Goal: Feedback & Contribution: Contribute content

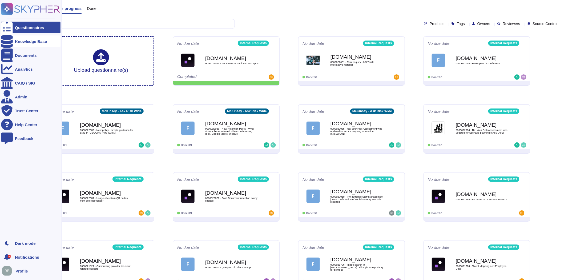
click at [9, 38] on div at bounding box center [7, 41] width 12 height 12
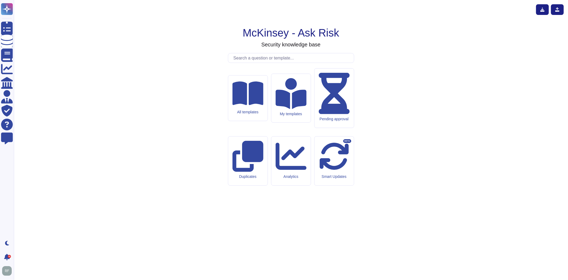
click at [254, 105] on icon at bounding box center [248, 94] width 31 height 24
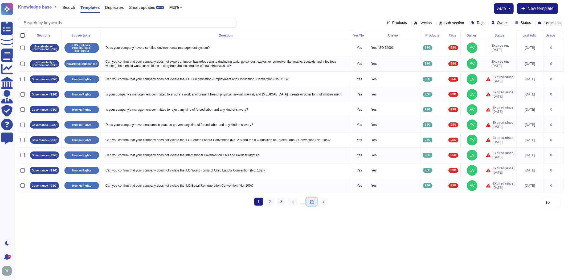
click at [311, 205] on link "75" at bounding box center [312, 201] width 11 height 8
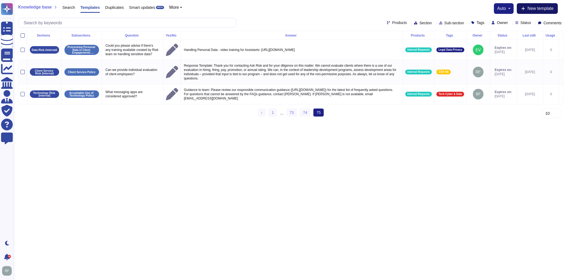
click at [528, 7] on span "New template" at bounding box center [541, 8] width 26 height 4
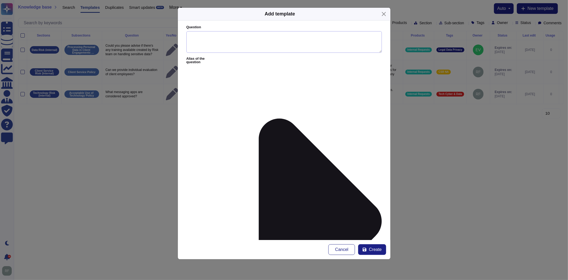
click at [229, 45] on textarea "Question" at bounding box center [284, 42] width 196 height 22
type textarea "I have a question about Tier 1 and Track A engagements"
paste textarea "As a result of the Resolutions, day-to-day Partner activities will be impacted …"
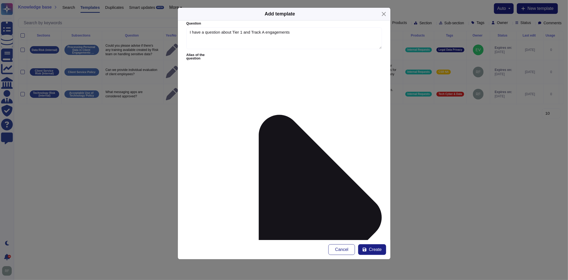
scroll to position [5, 0]
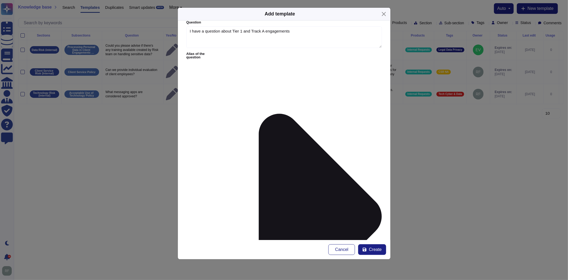
drag, startPoint x: 270, startPoint y: 89, endPoint x: 189, endPoint y: 90, distance: 80.7
paste textarea "Client Tiering and Engagements"
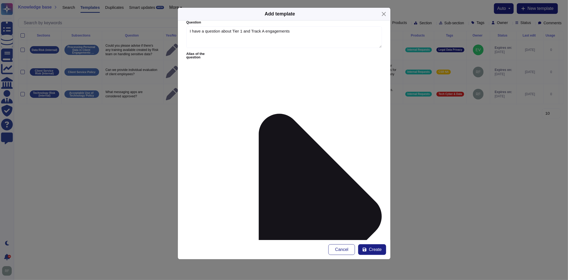
paste textarea "[URL][DOMAIN_NAME]"
paste textarea "Engagement Lifecycle Management"
paste textarea "[URL][DOMAIN_NAME]"
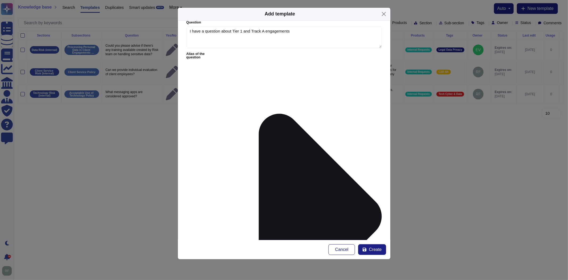
scroll to position [166, 0]
paste textarea "[URL][DOMAIN_NAME][DATE][DATE]"
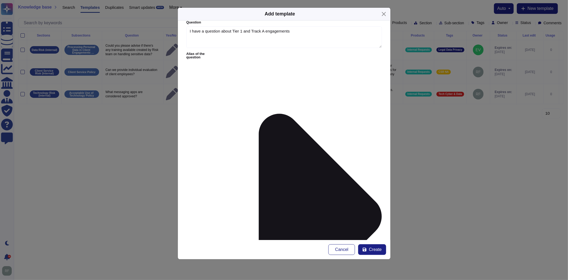
scroll to position [186, 0]
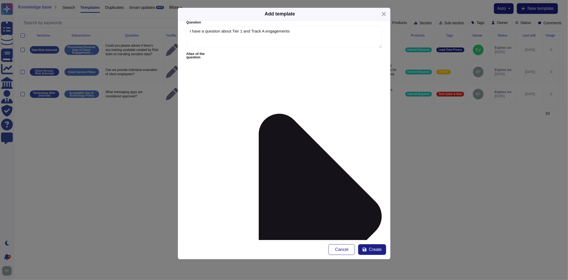
scroll to position [202, 0]
type textarea "Guidance to team: As a result of the legal Resolutions, day-to-day Partner acti…"
type input "c"
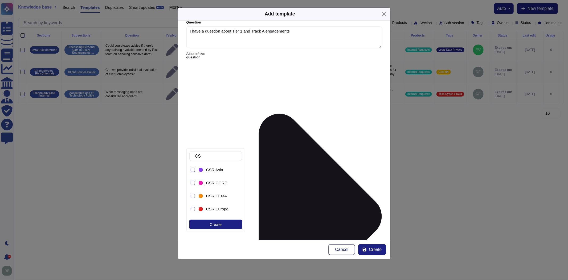
type input "CSR"
click at [207, 193] on span "CSR NA" at bounding box center [213, 192] width 15 height 5
drag, startPoint x: 273, startPoint y: 191, endPoint x: 280, endPoint y: 180, distance: 13.1
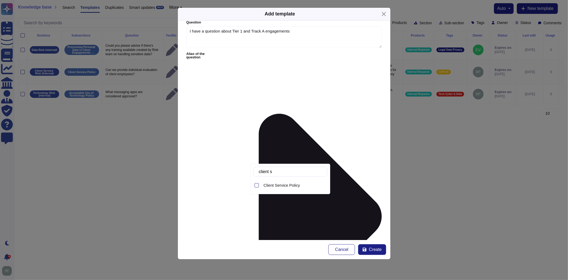
type input "client se"
click at [285, 187] on span "Client Service Policy" at bounding box center [282, 185] width 36 height 5
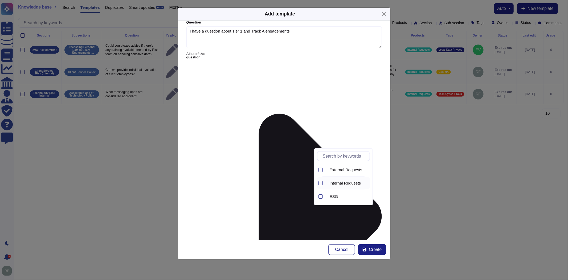
click at [338, 180] on div "Internal Requests" at bounding box center [348, 183] width 44 height 12
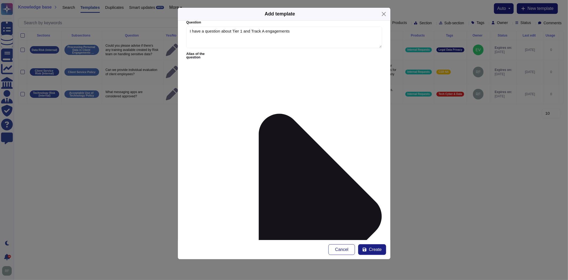
click at [369, 247] on button "Create" at bounding box center [372, 249] width 28 height 11
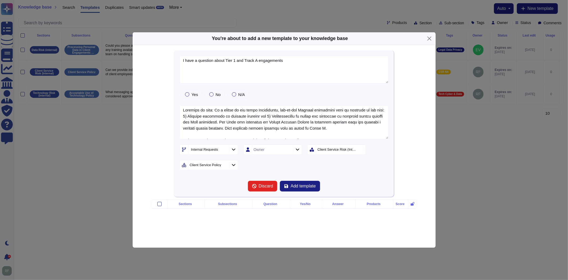
type textarea "I have a question about Tier 1 and Track A engagements"
type textarea "Guidance to team: As a result of the legal Resolutions, day-to-day Partner acti…"
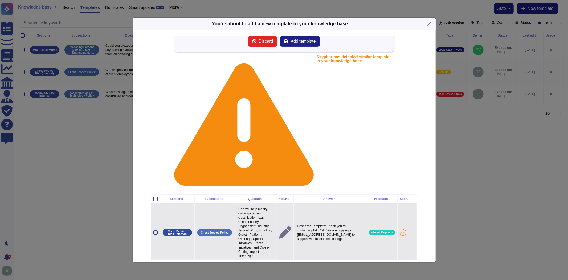
scroll to position [59, 0]
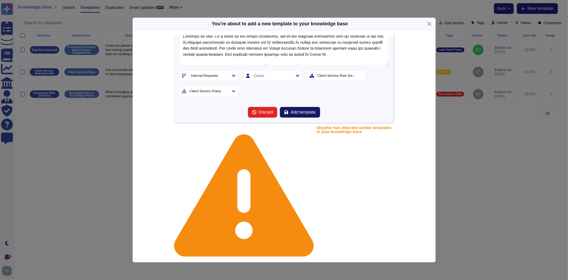
click at [304, 110] on span "Add template" at bounding box center [303, 112] width 25 height 4
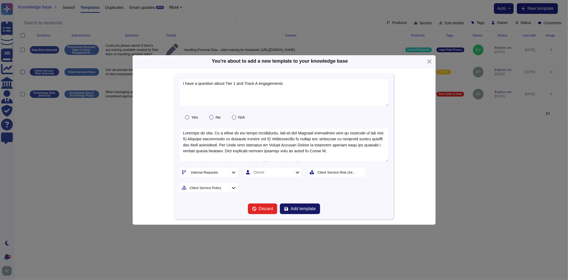
scroll to position [0, 0]
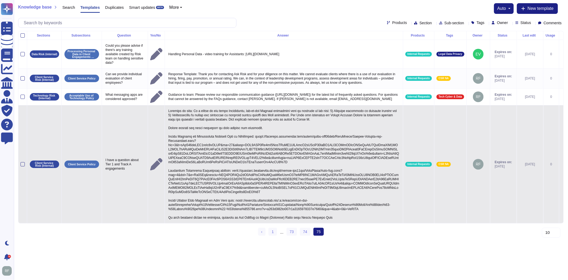
click at [233, 214] on p at bounding box center [284, 163] width 234 height 113
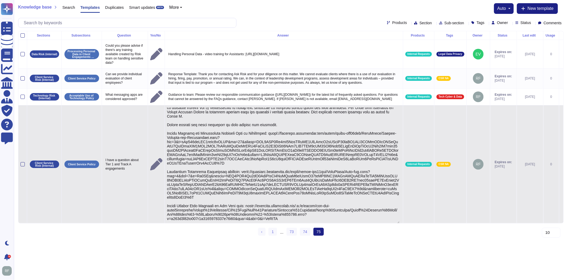
scroll to position [12, 0]
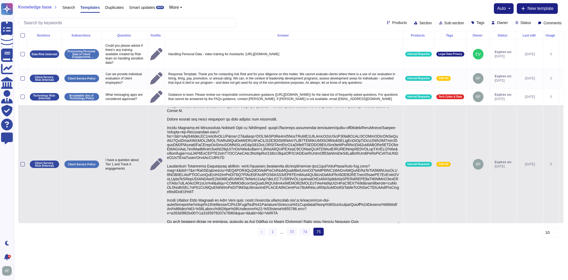
click at [227, 223] on textarea at bounding box center [283, 165] width 233 height 116
type textarea "Guidance to team: As a result of the legal Resolutions, day-to-day Partner acti…"
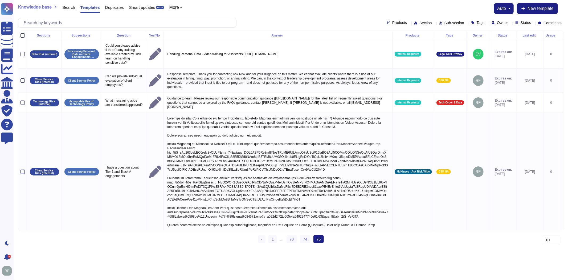
click at [393, 248] on html "Questionnaires Knowledge Base Documents Analytics CAIQ / SIG Admin Trust Center…" at bounding box center [284, 124] width 568 height 248
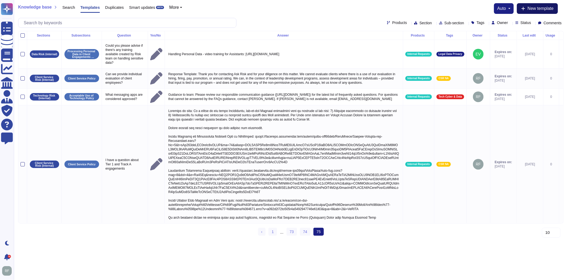
click at [541, 9] on span "New template" at bounding box center [541, 8] width 26 height 4
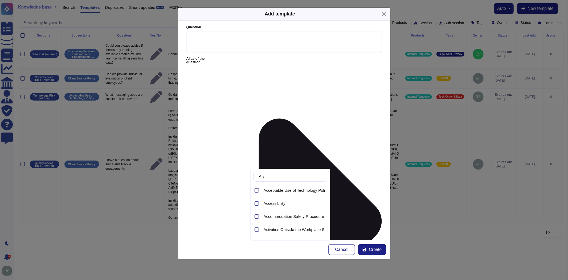
type input "Acc"
click at [282, 190] on span "Acceptable Use of Technology Policy" at bounding box center [297, 190] width 66 height 5
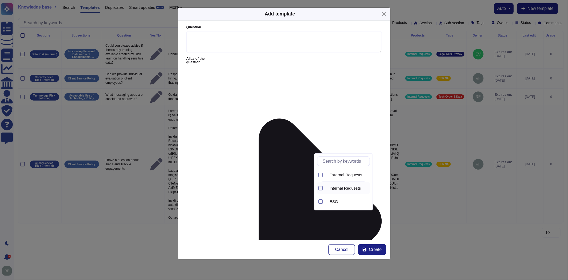
click at [339, 188] on span "Internal Requests" at bounding box center [345, 188] width 31 height 5
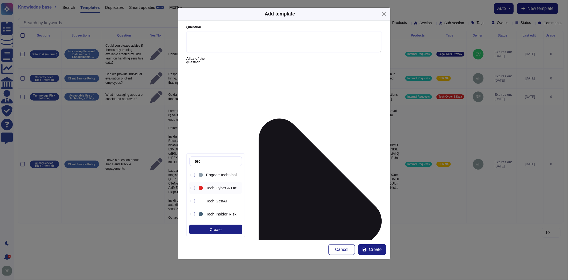
type input "tech"
click at [213, 188] on span "Tech Cyber & Data" at bounding box center [223, 187] width 34 height 5
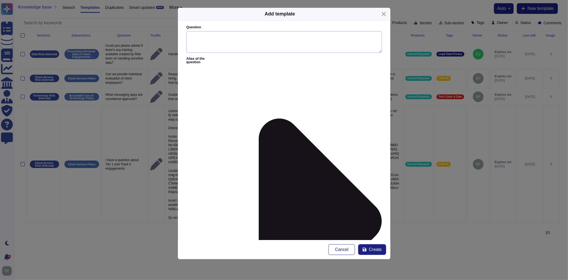
click at [228, 34] on textarea "Question" at bounding box center [284, 42] width 196 height 22
type textarea "I have deleted a message that should have been retained. What do I do?"
paste textarea "diligence, care, and transparency in letting us know that business communicatio…"
drag, startPoint x: 297, startPoint y: 95, endPoint x: 345, endPoint y: 82, distance: 49.4
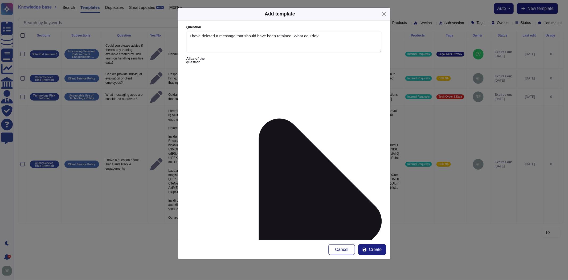
drag, startPoint x: 299, startPoint y: 95, endPoint x: 226, endPoint y: 77, distance: 75.5
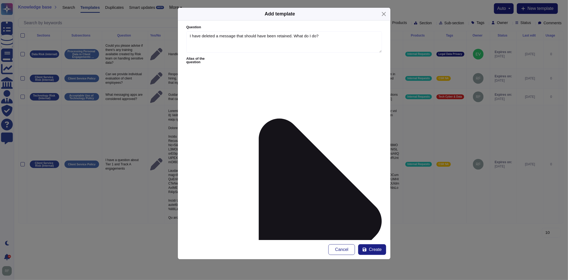
drag, startPoint x: 344, startPoint y: 82, endPoint x: 316, endPoint y: 87, distance: 28.9
drag, startPoint x: 317, startPoint y: 94, endPoint x: 227, endPoint y: 76, distance: 92.4
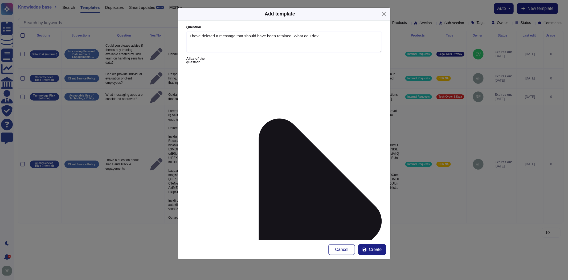
drag, startPoint x: 344, startPoint y: 83, endPoint x: 327, endPoint y: 86, distance: 17.1
drag, startPoint x: 320, startPoint y: 92, endPoint x: 332, endPoint y: 89, distance: 12.4
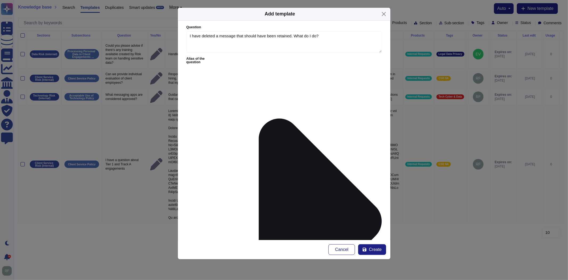
paste textarea "For your convenience, we are providing guidance to help prevent future incident…"
click at [229, 58] on icon at bounding box center [300, 221] width 164 height 328
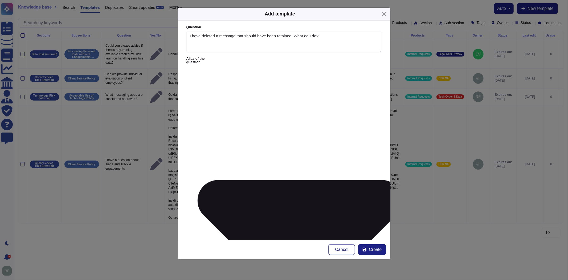
paste textarea "How can I adjust my retention and backup settings in non-approved applications?"
paste textarea "[URL][DOMAIN_NAME]"
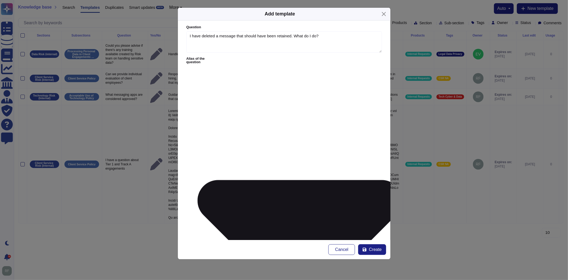
drag, startPoint x: 250, startPoint y: 120, endPoint x: 211, endPoint y: 117, distance: 39.3
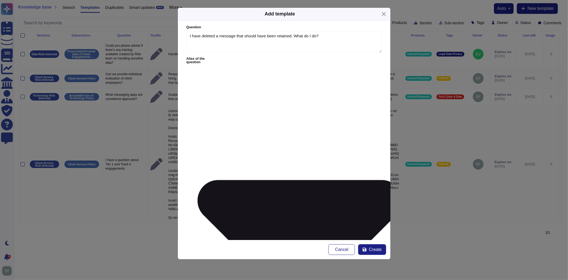
paste textarea "settings within iOS and WhatsApp to remain compliant with our policy when using…"
drag, startPoint x: 195, startPoint y: 107, endPoint x: 217, endPoint y: 113, distance: 23.1
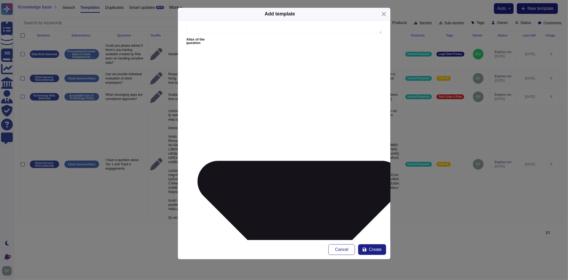
scroll to position [30, 0]
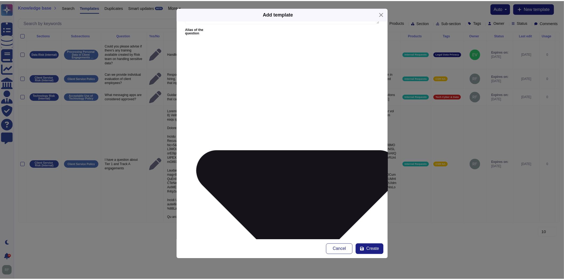
scroll to position [0, 0]
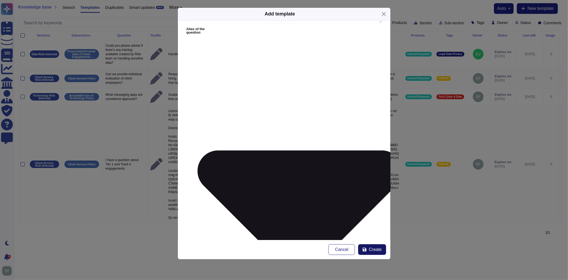
type textarea "Response Template: Thank you for contacting Ask Risk and for your diligence, ca…"
click at [369, 249] on button "Create" at bounding box center [372, 249] width 28 height 11
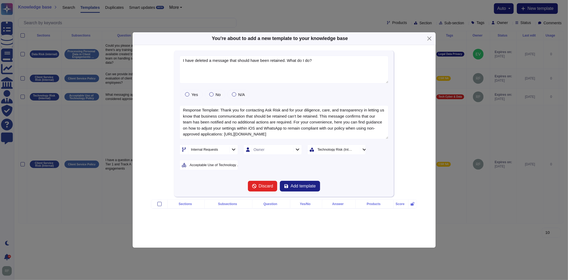
type textarea "I have deleted a message that should have been retained. What do I do?"
type textarea "Response Template: Thank you for contacting Ask Risk and for your diligence, ca…"
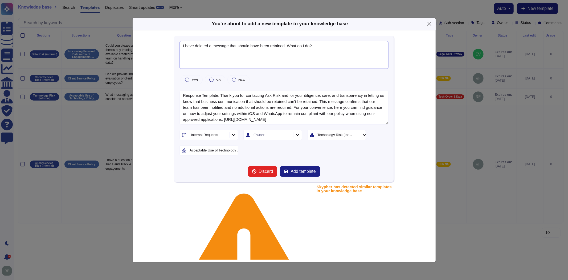
click at [282, 45] on textarea "I have deleted a message that should have been retained. What do I do?" at bounding box center [284, 55] width 209 height 28
click at [283, 47] on textarea "I have deleted a message that should have been retained. What do I do?" at bounding box center [284, 55] width 209 height 28
paste textarea "Document retention policy change"
type textarea "I have deleted a message that should have been retained as per the Document ret…"
click at [295, 172] on span "Add template" at bounding box center [303, 171] width 25 height 4
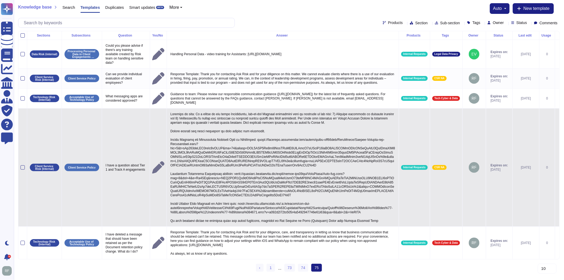
scroll to position [6, 0]
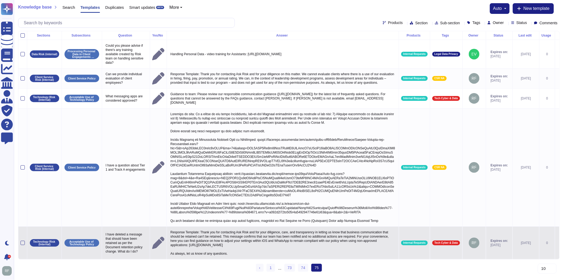
click at [269, 239] on p "Response Template: Thank you for contacting Ask Risk and for your diligence, ca…" at bounding box center [282, 243] width 227 height 28
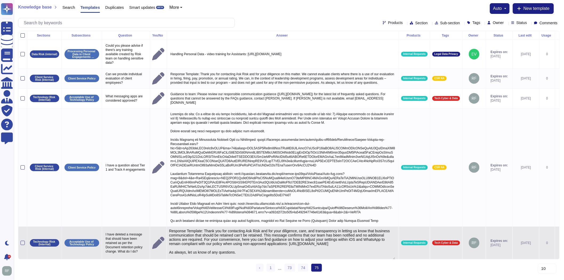
type textarea "Response Template: Thank you for contacting Ask Risk and for your diligence, ca…"
drag, startPoint x: 240, startPoint y: 252, endPoint x: 204, endPoint y: 229, distance: 43.2
click at [204, 229] on textarea "Response Template: Thank you for contacting Ask Risk and for your diligence, ca…" at bounding box center [282, 244] width 226 height 31
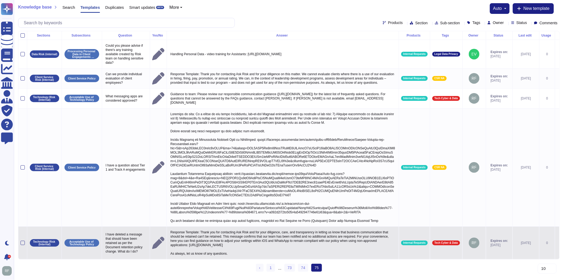
click at [327, 237] on p "Response Template: Thank you for contacting Ask Risk and for your diligence, ca…" at bounding box center [282, 243] width 227 height 28
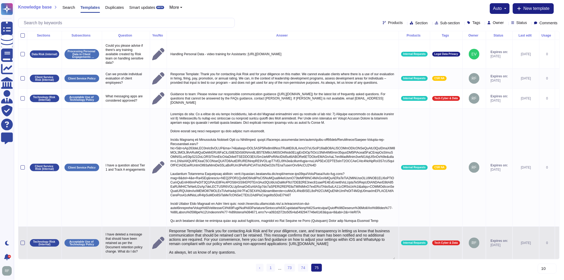
drag, startPoint x: 239, startPoint y: 253, endPoint x: 204, endPoint y: 229, distance: 42.6
click at [204, 229] on textarea "Response Template: Thank you for contacting Ask Risk and for your diligence, ca…" at bounding box center [282, 244] width 226 height 31
type textarea "Response Template: Thank you for contacting Ask Risk and for your diligence, ca…"
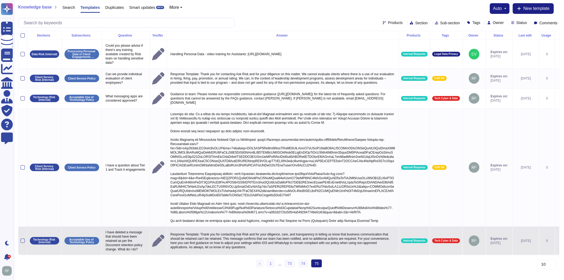
click at [207, 249] on p "Response Template: Thank you for contacting Ask Risk and for your diligence, ca…" at bounding box center [282, 241] width 227 height 20
click at [289, 249] on textarea "Response Template: Thank you for contacting Ask Risk and for your diligence, ca…" at bounding box center [282, 242] width 226 height 22
type textarea "Response Template: Thank you for contacting Ask Risk and for your diligence, ca…"
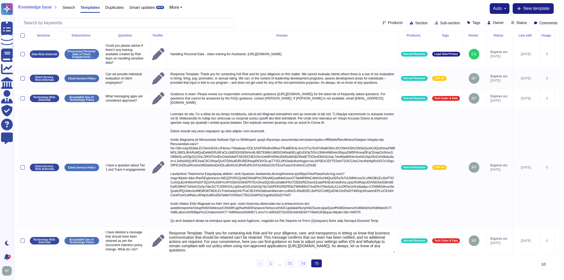
click at [371, 267] on div "Sections Subsections Question Yes/No Answer Products Tags Owner Status Last edi…" at bounding box center [288, 151] width 541 height 241
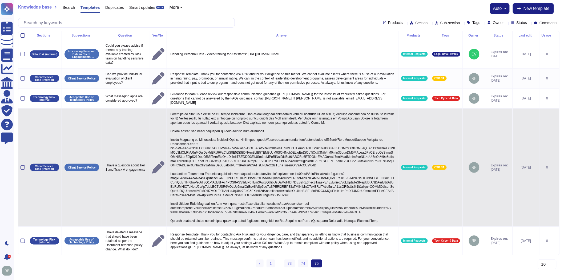
scroll to position [0, 0]
